Goal: Task Accomplishment & Management: Complete application form

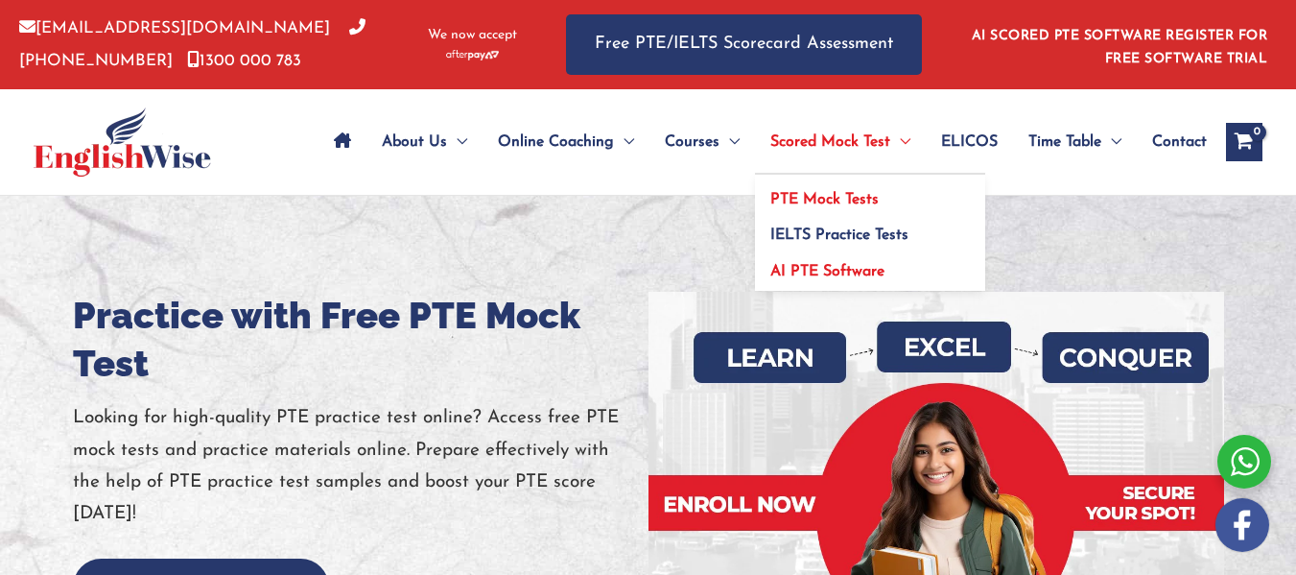
click at [800, 280] on link "AI PTE Software" at bounding box center [870, 269] width 230 height 44
